Goal: Task Accomplishment & Management: Use online tool/utility

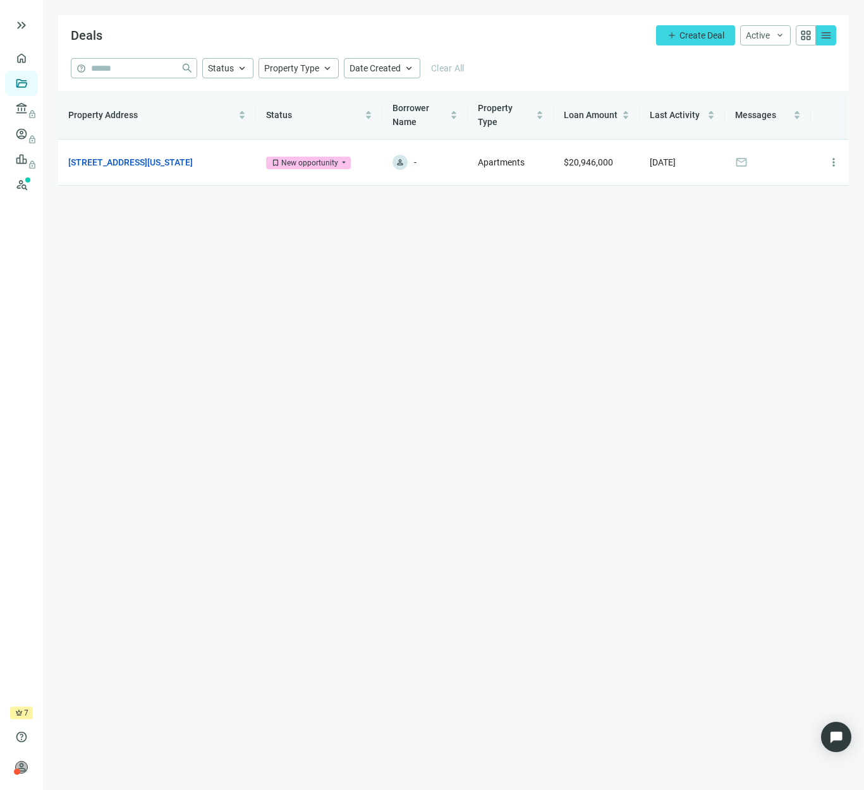
click at [369, 341] on main "Deals add Create Deal Active keyboard_arrow_down grid_view menu help close Stat…" at bounding box center [453, 395] width 821 height 790
click at [182, 166] on link "[STREET_ADDRESS][US_STATE]" at bounding box center [130, 162] width 124 height 14
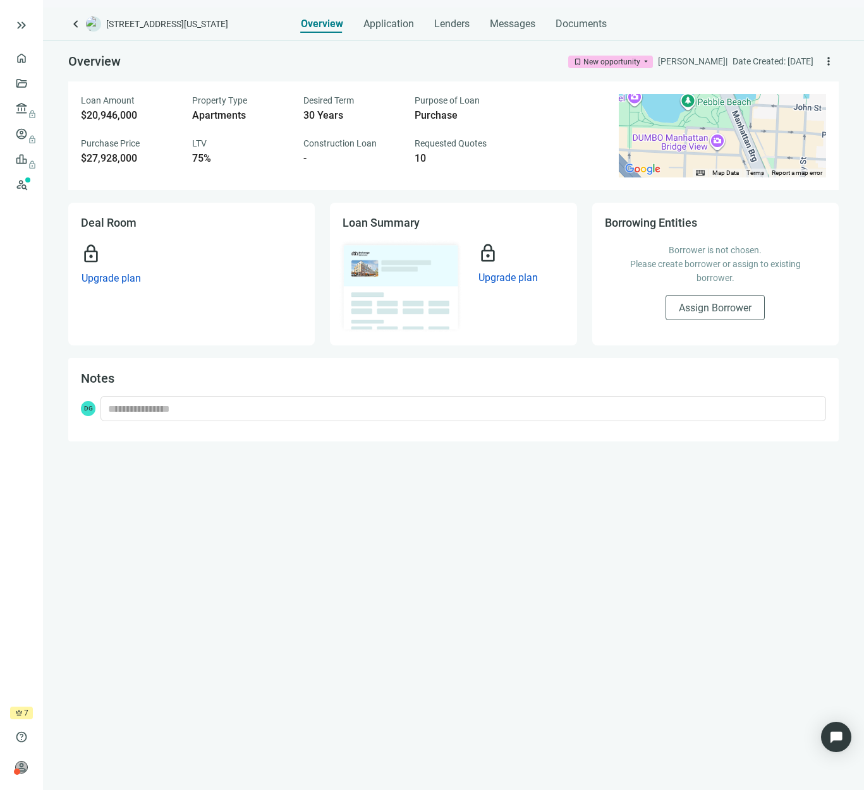
click at [431, 34] on div "keyboard_arrow_left [STREET_ADDRESS][US_STATE] Overview Application Lenders Mes…" at bounding box center [453, 399] width 821 height 783
click at [448, 31] on div "Lenders" at bounding box center [451, 20] width 35 height 25
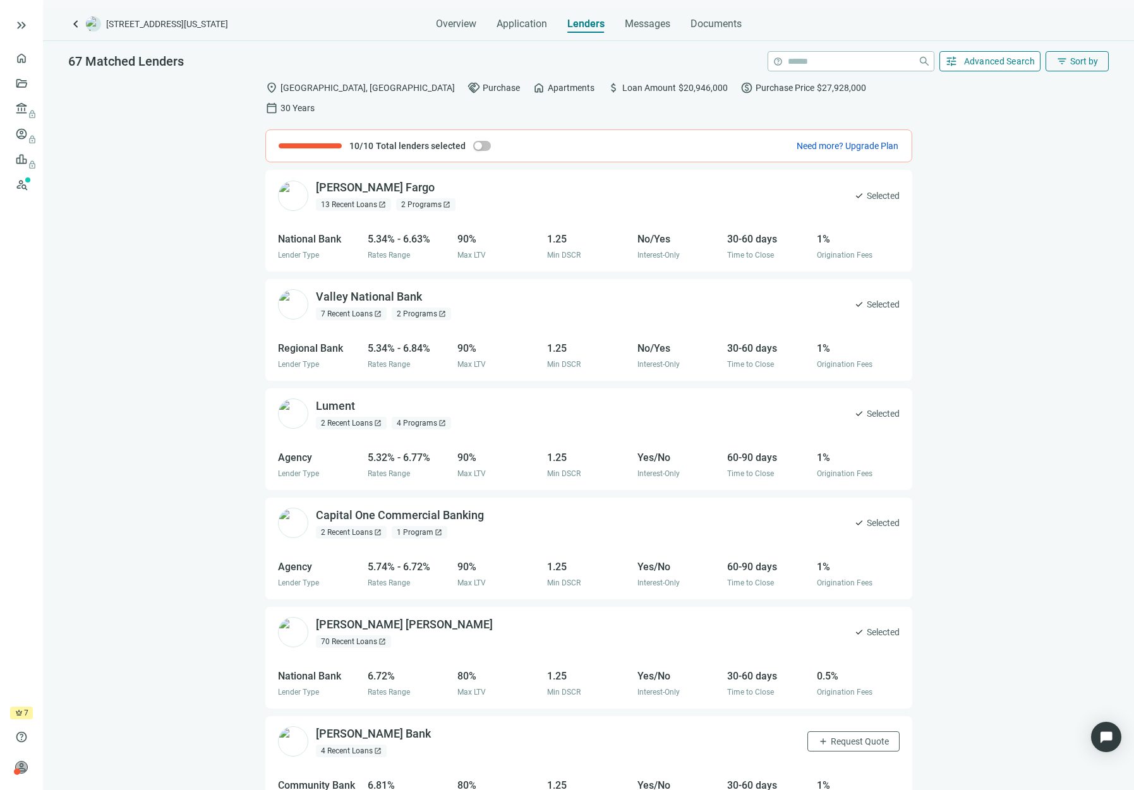
click at [863, 63] on span "Advanced Search" at bounding box center [999, 61] width 71 height 10
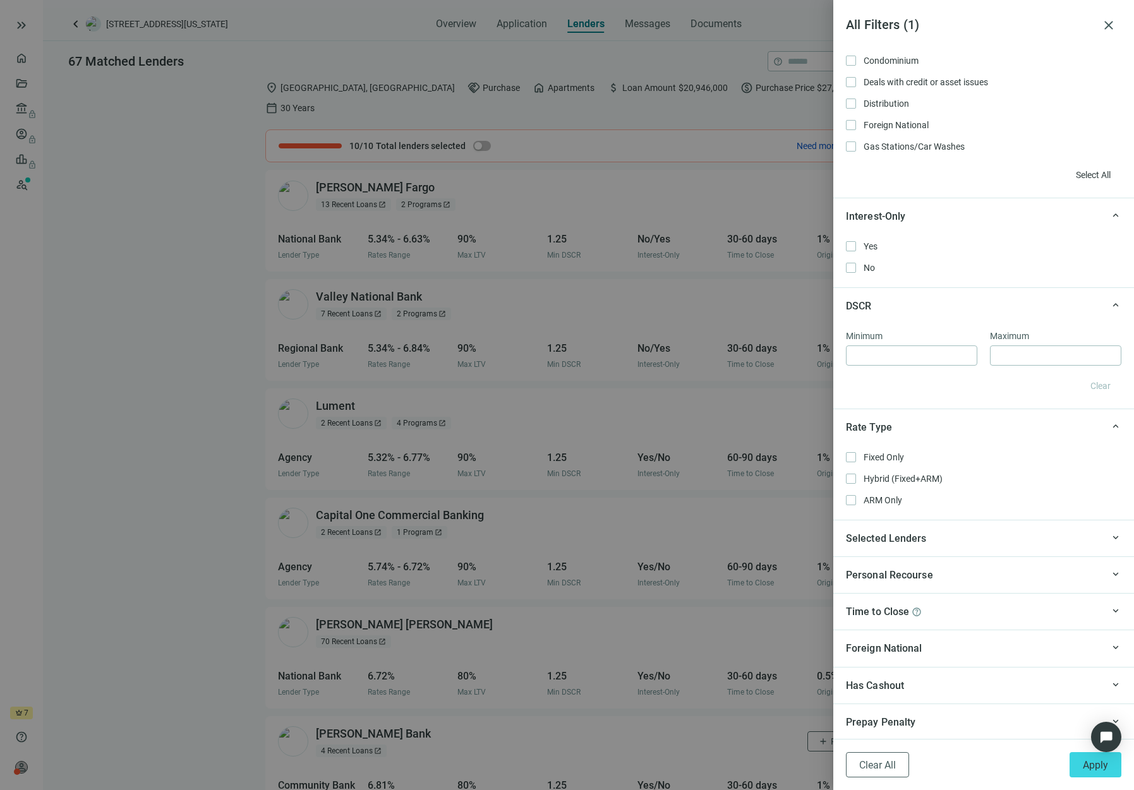
scroll to position [837, 0]
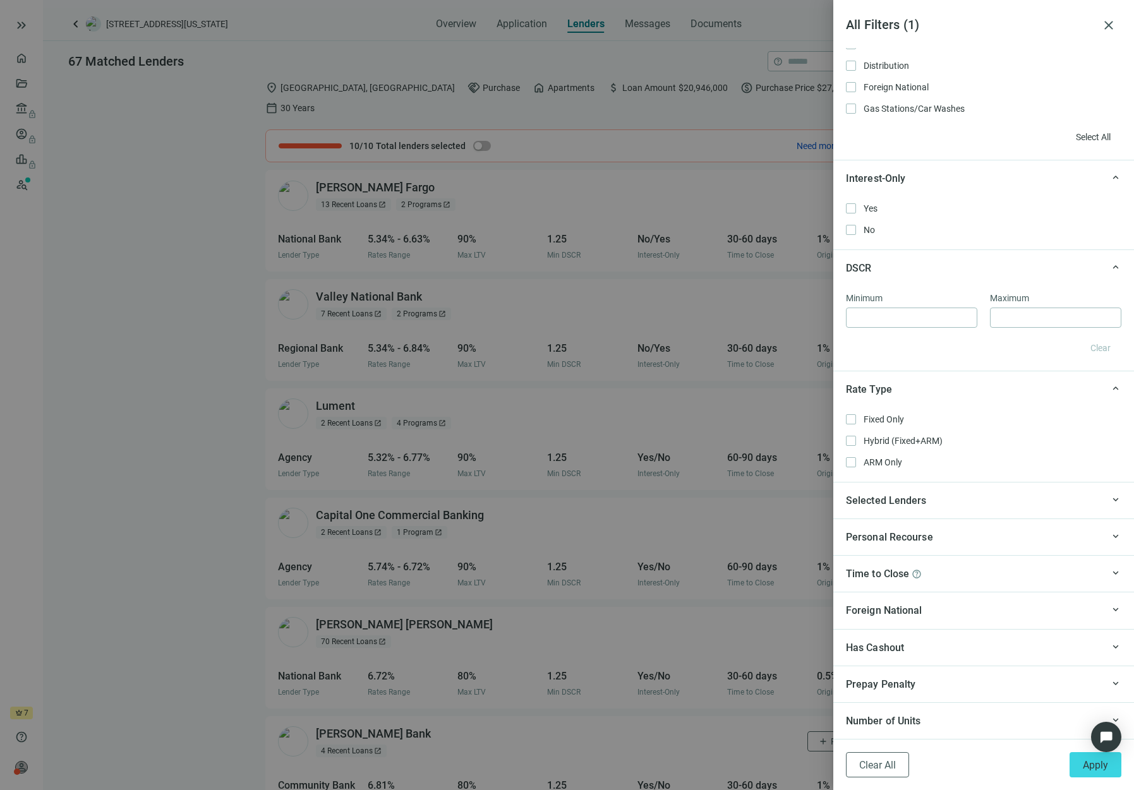
click at [863, 644] on div "Has Cashout" at bounding box center [974, 648] width 256 height 16
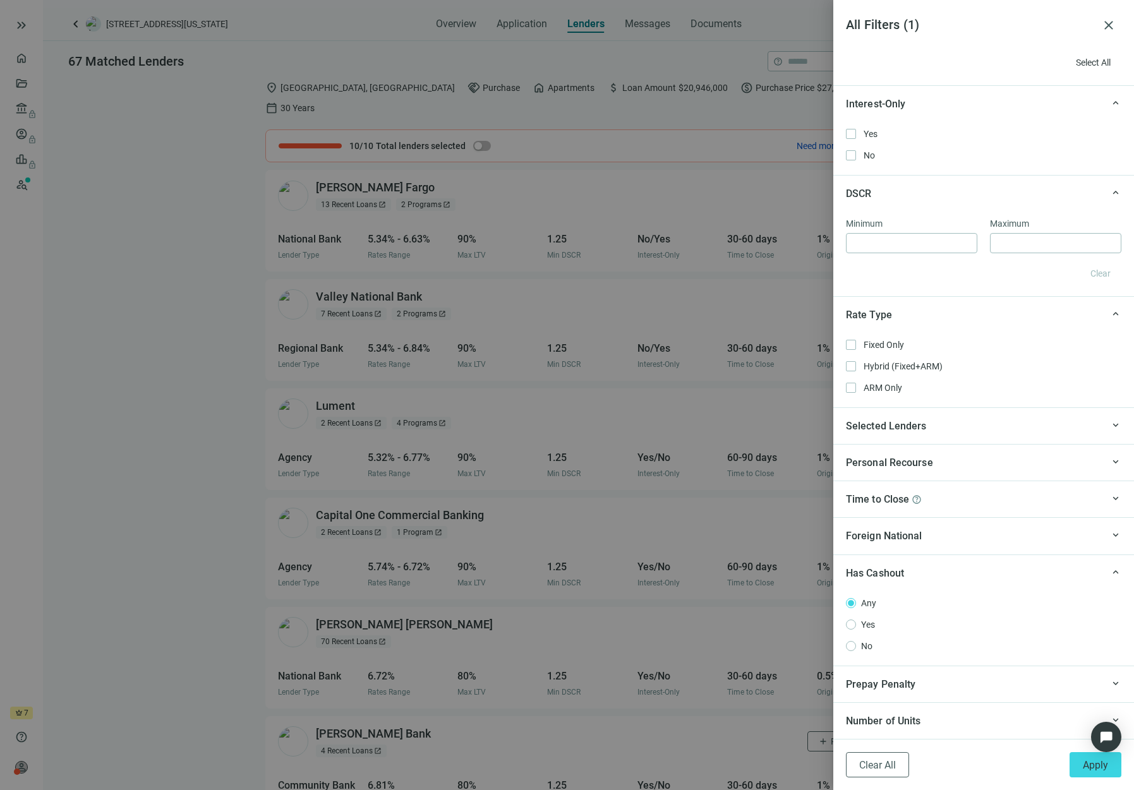
click at [863, 713] on div "Number of Units" at bounding box center [974, 721] width 256 height 16
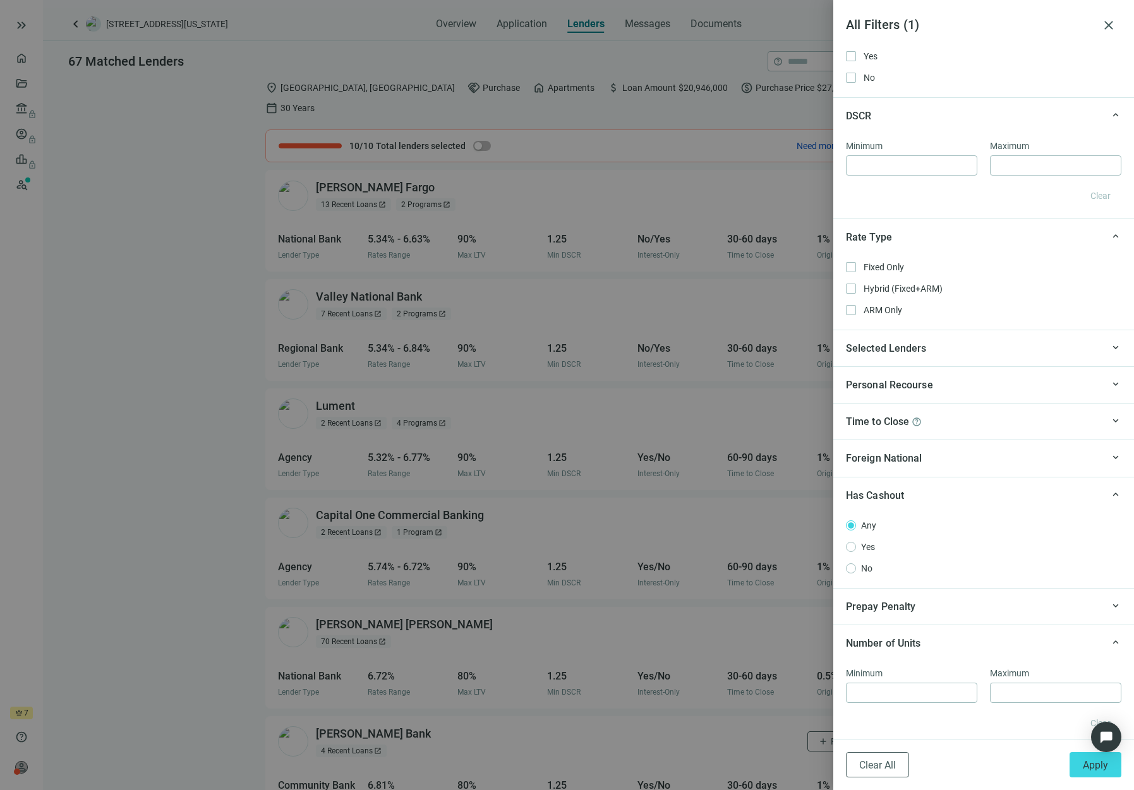
click at [863, 700] on div at bounding box center [911, 693] width 131 height 20
click at [863, 612] on div "keyboard_arrow_up Prepay Penalty" at bounding box center [983, 604] width 301 height 37
click at [863, 427] on div "Time to Close help" at bounding box center [974, 420] width 256 height 16
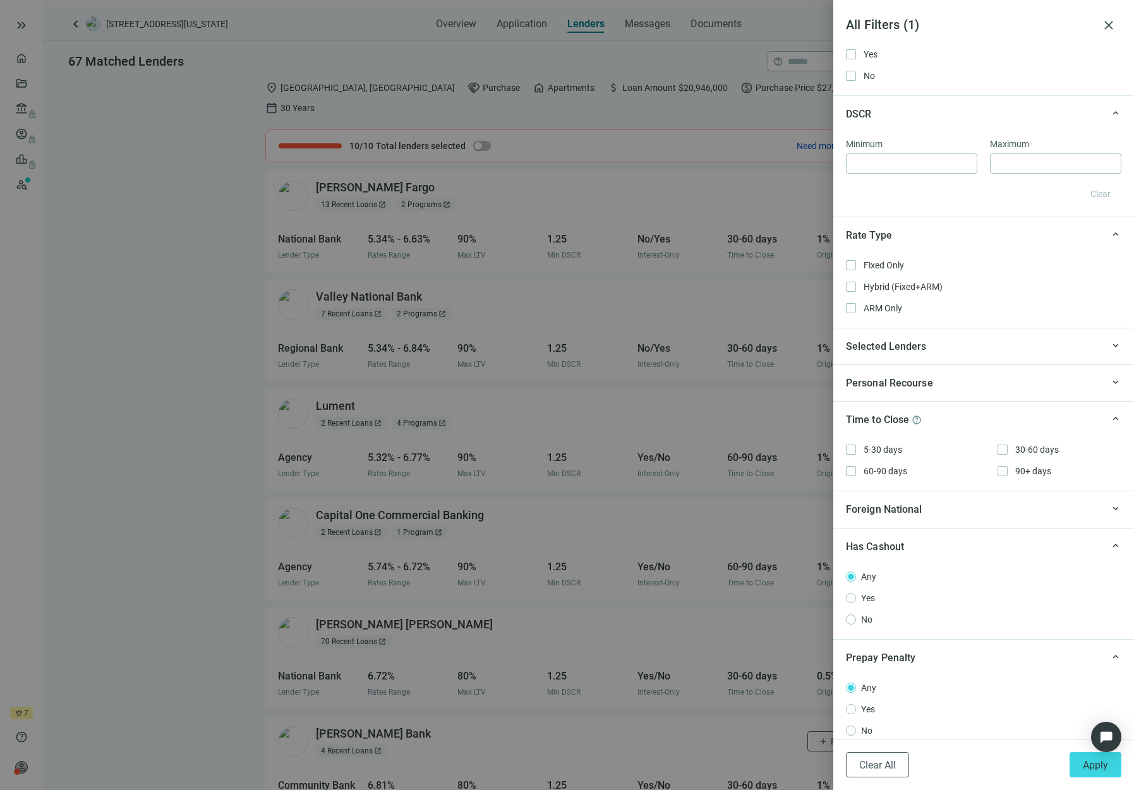
click at [863, 505] on div "Foreign National" at bounding box center [974, 510] width 256 height 16
click at [863, 378] on div "Personal Recourse" at bounding box center [974, 383] width 256 height 16
click at [863, 351] on div "Selected Lenders" at bounding box center [974, 347] width 256 height 16
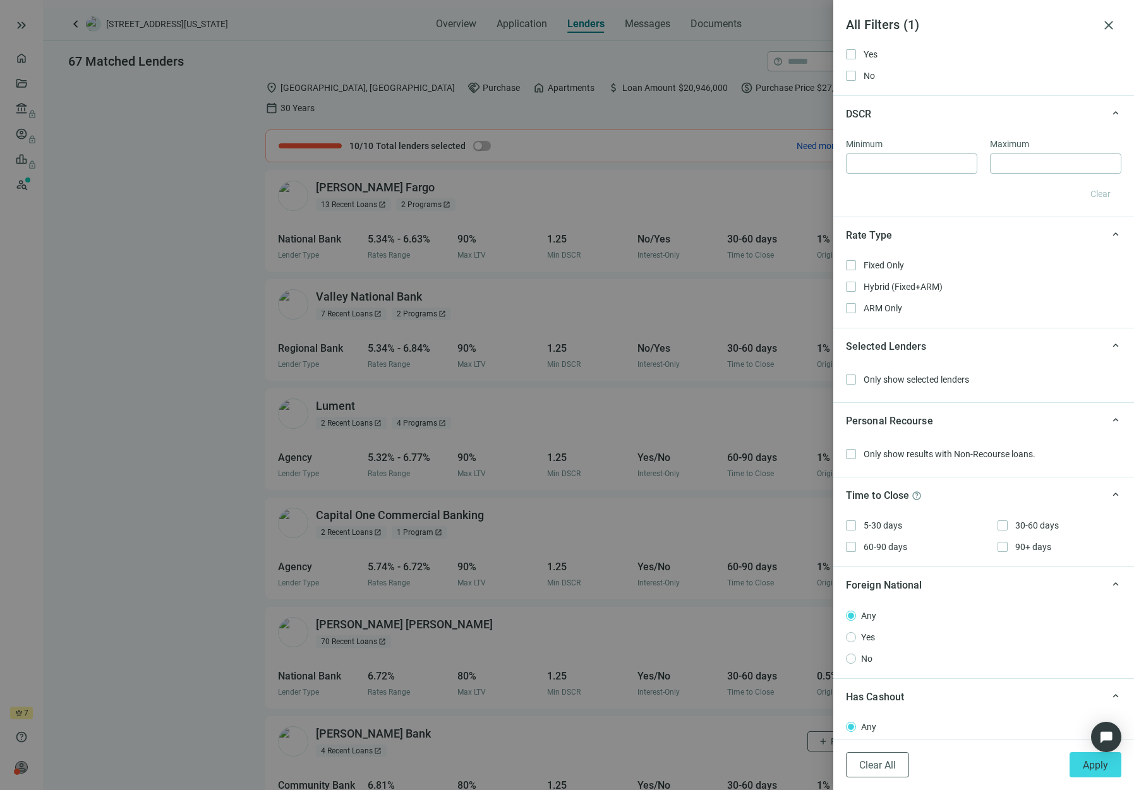
click at [545, 553] on div at bounding box center [567, 395] width 1134 height 790
click at [670, 191] on div at bounding box center [567, 395] width 1134 height 790
click at [863, 20] on span "close" at bounding box center [1108, 25] width 15 height 15
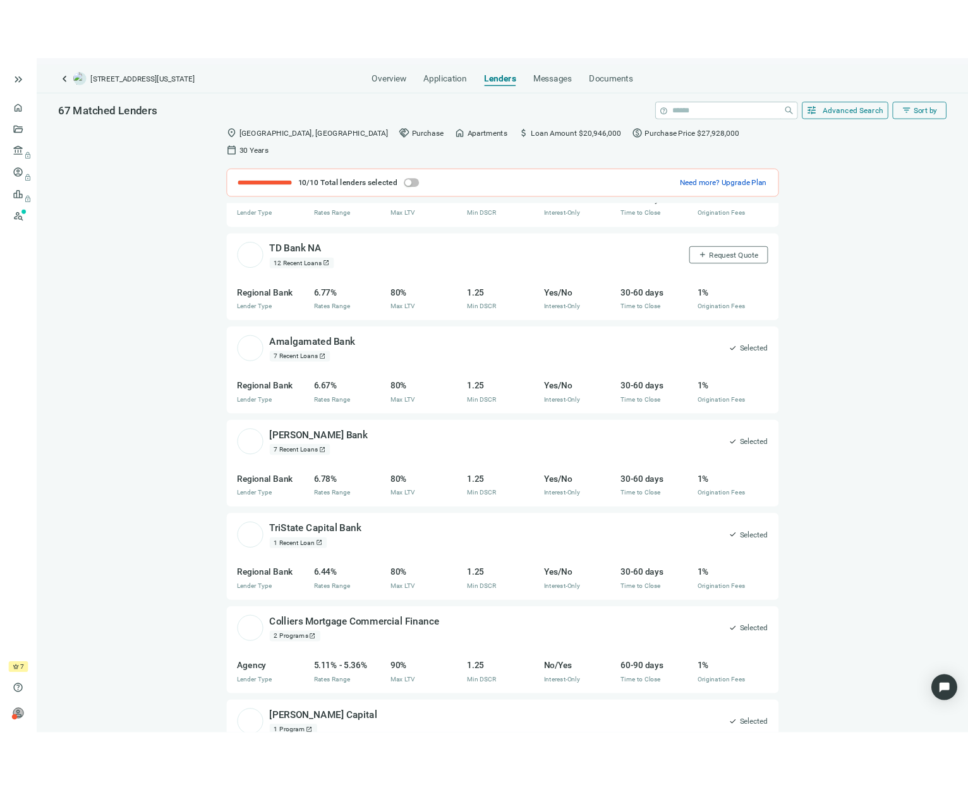
scroll to position [946, 0]
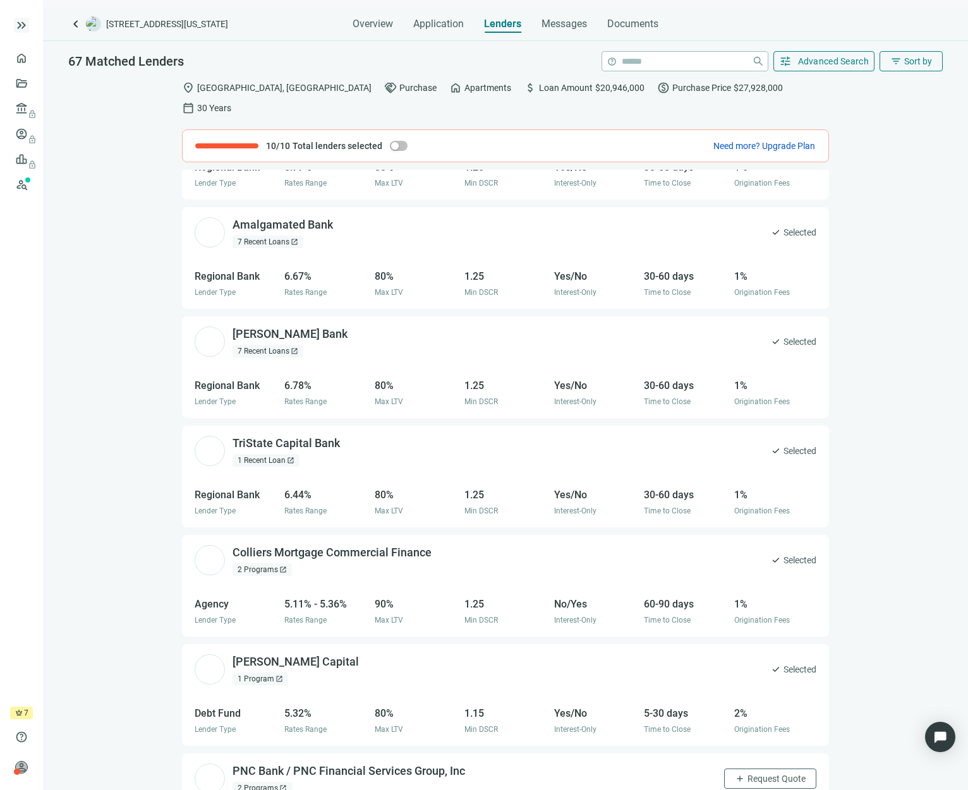
click at [26, 22] on span "keyboard_double_arrow_right" at bounding box center [21, 25] width 15 height 15
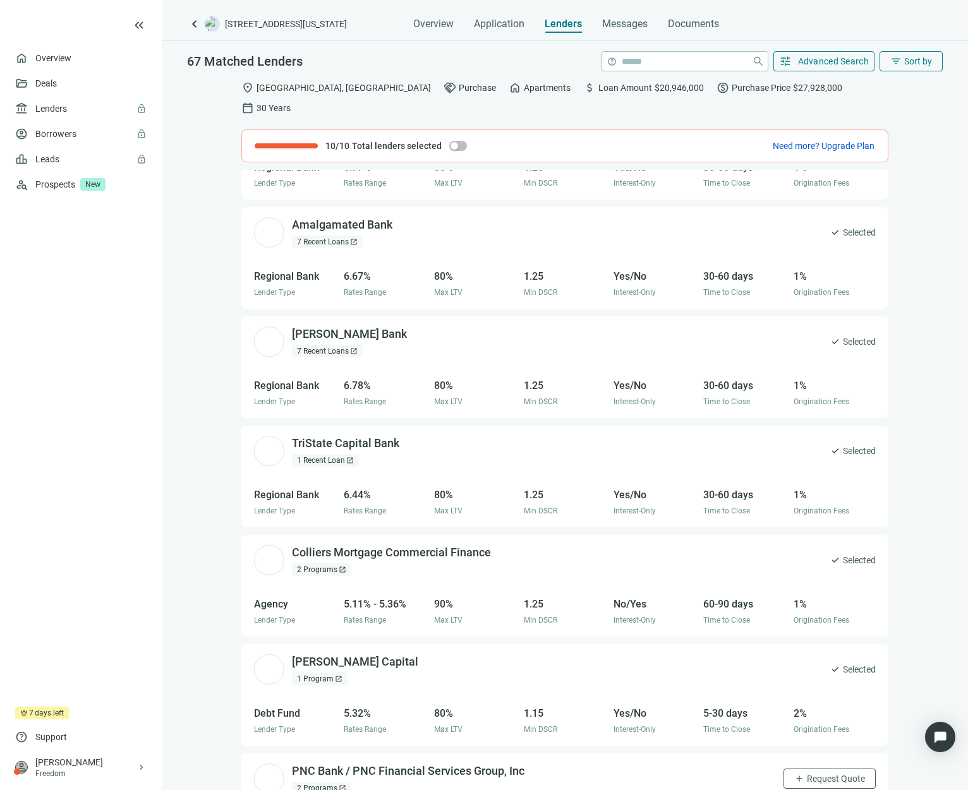
click at [35, 25] on icon at bounding box center [55, 25] width 81 height 25
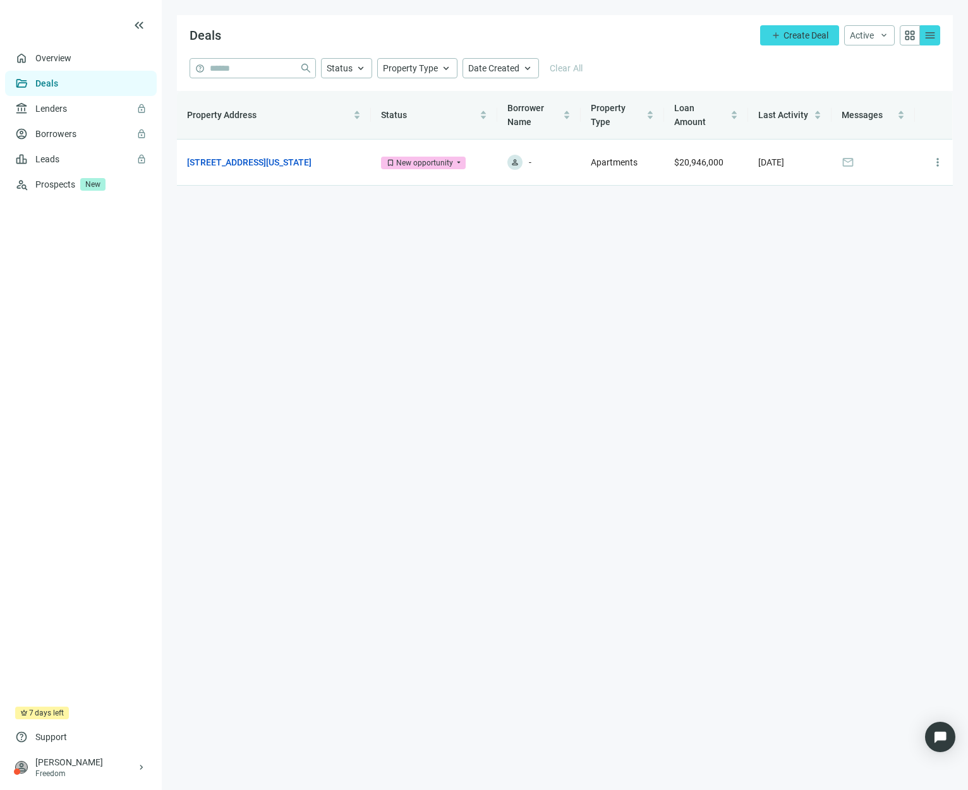
click at [400, 370] on main "Deals add Create Deal Active keyboard_arrow_down grid_view menu help close Stat…" at bounding box center [565, 395] width 806 height 790
